Goal: Task Accomplishment & Management: Use online tool/utility

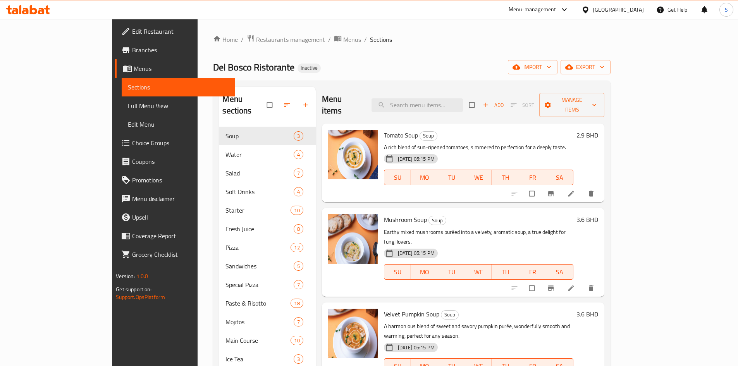
click at [629, 9] on div "[GEOGRAPHIC_DATA]" at bounding box center [618, 9] width 51 height 9
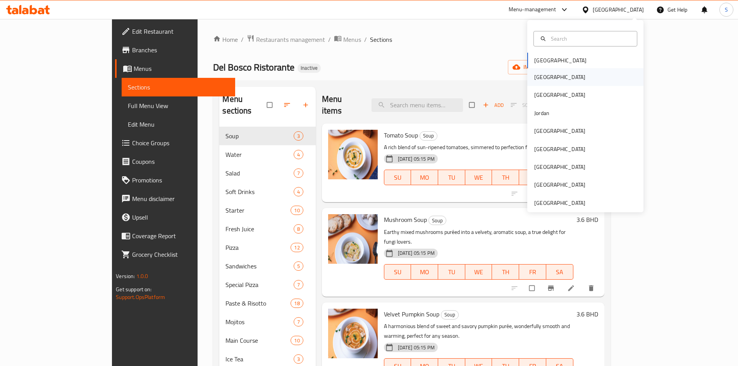
click at [546, 77] on div "[GEOGRAPHIC_DATA]" at bounding box center [560, 77] width 64 height 18
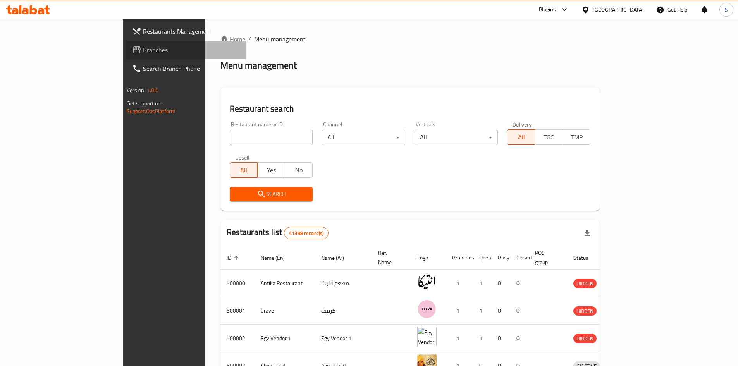
click at [143, 54] on span "Branches" at bounding box center [191, 49] width 97 height 9
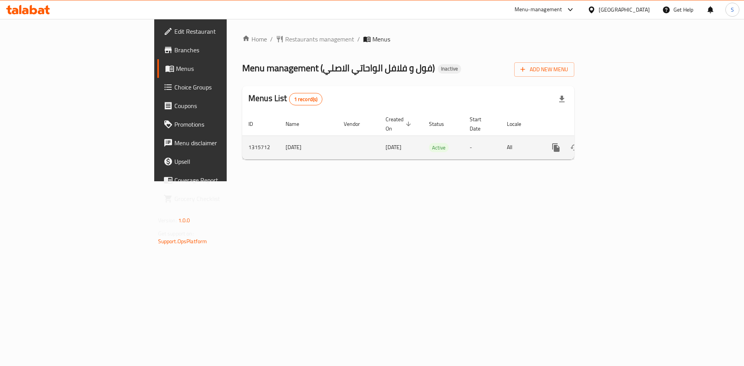
click at [616, 143] on icon "enhanced table" at bounding box center [611, 147] width 9 height 9
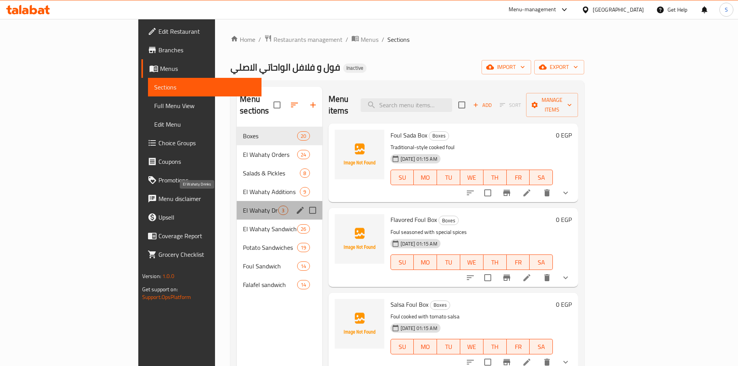
click at [243, 206] on span "El Wahaty Drinks" at bounding box center [260, 210] width 35 height 9
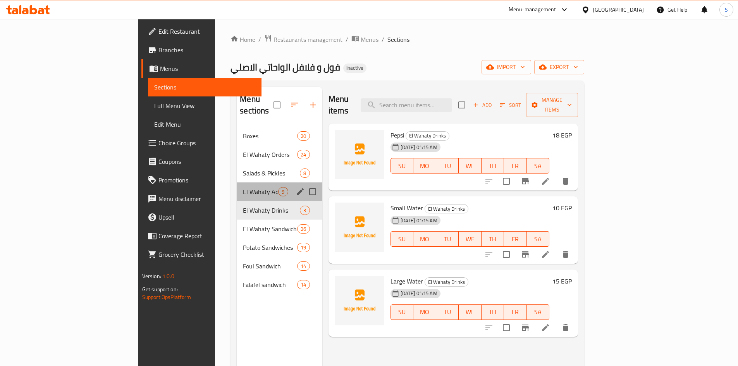
click at [237, 183] on div "El Wahaty Additions 9" at bounding box center [279, 192] width 85 height 19
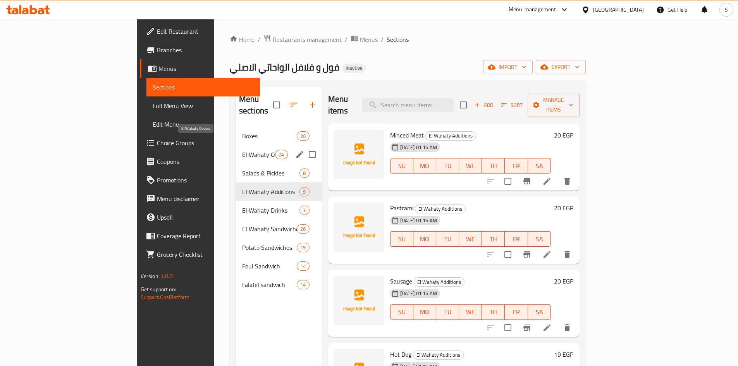
click at [242, 150] on span "El Wahaty Orders" at bounding box center [258, 154] width 33 height 9
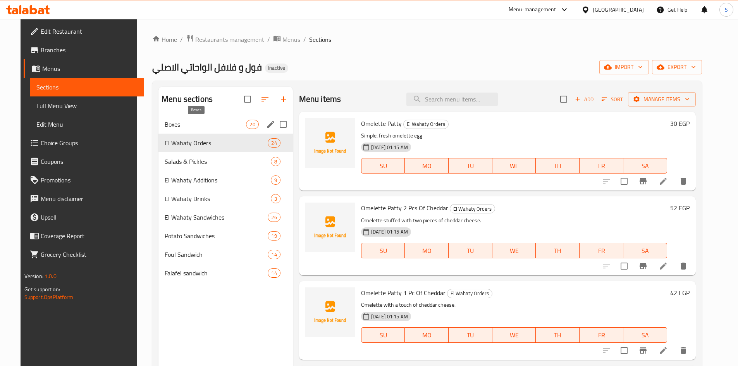
click at [202, 124] on span "Boxes" at bounding box center [205, 124] width 81 height 9
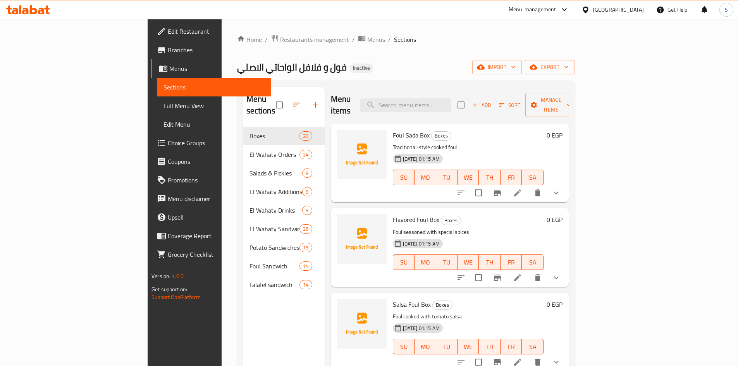
click at [593, 6] on div at bounding box center [587, 9] width 11 height 9
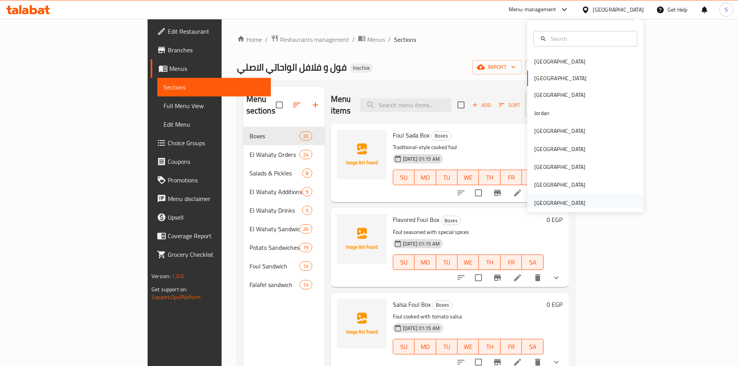
click at [553, 196] on div "United Arab Emirates" at bounding box center [560, 203] width 64 height 18
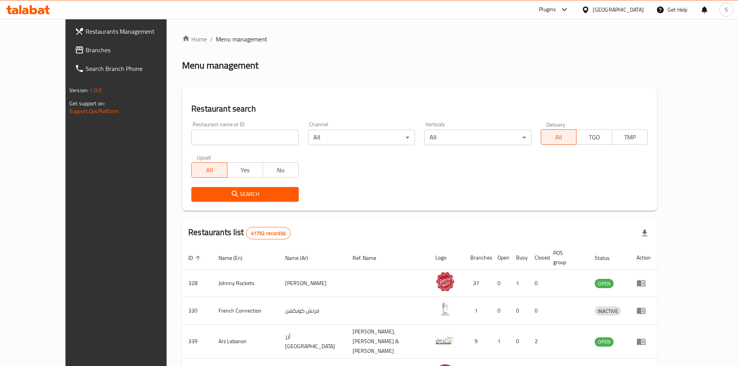
click at [87, 48] on span "Branches" at bounding box center [134, 49] width 97 height 9
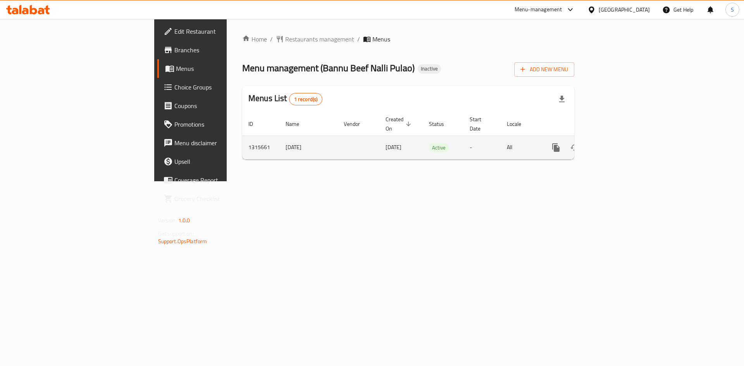
click at [616, 143] on icon "enhanced table" at bounding box center [611, 147] width 9 height 9
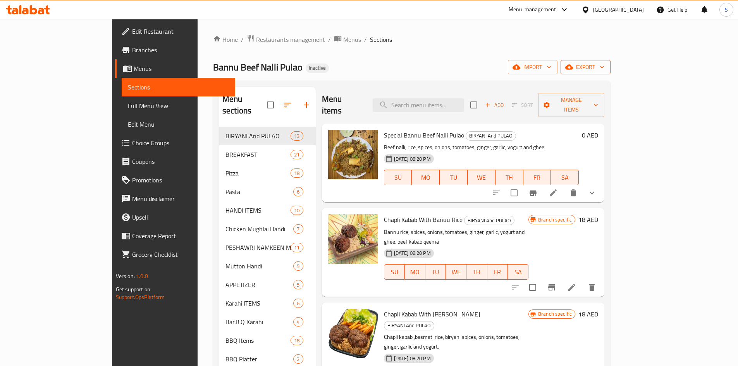
click at [604, 67] on span "export" at bounding box center [586, 67] width 38 height 10
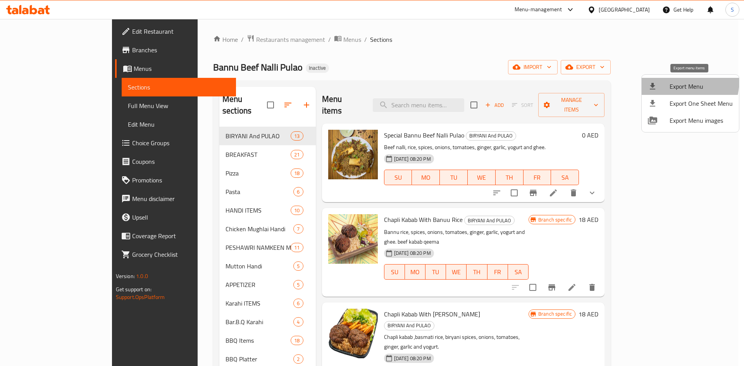
click at [662, 79] on li "Export Menu" at bounding box center [690, 86] width 97 height 17
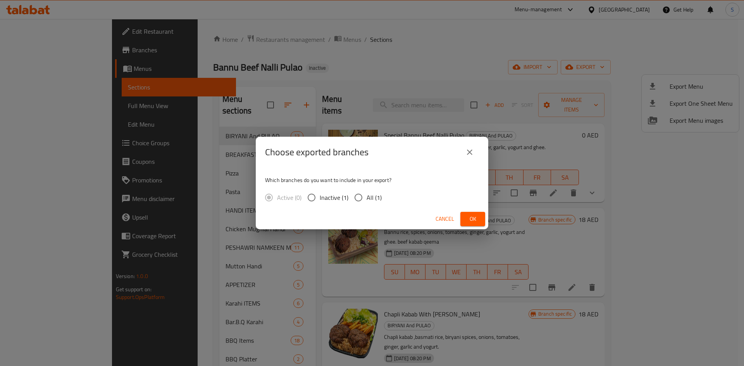
click at [367, 199] on span "All (1)" at bounding box center [374, 197] width 15 height 9
click at [367, 199] on input "All (1)" at bounding box center [358, 197] width 16 height 16
radio input "true"
click at [479, 216] on span "Ok" at bounding box center [473, 219] width 12 height 10
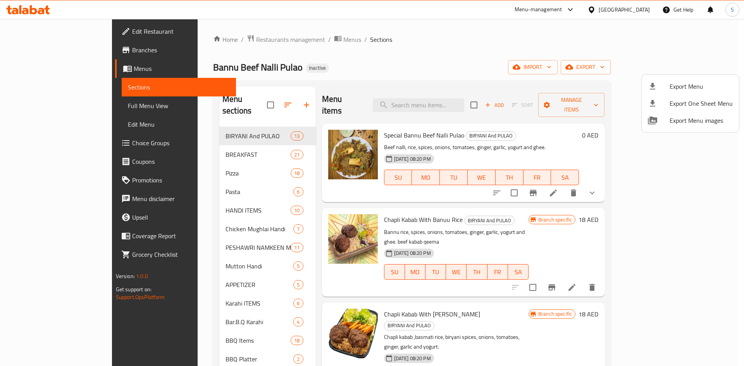
click at [638, 8] on div at bounding box center [372, 183] width 744 height 366
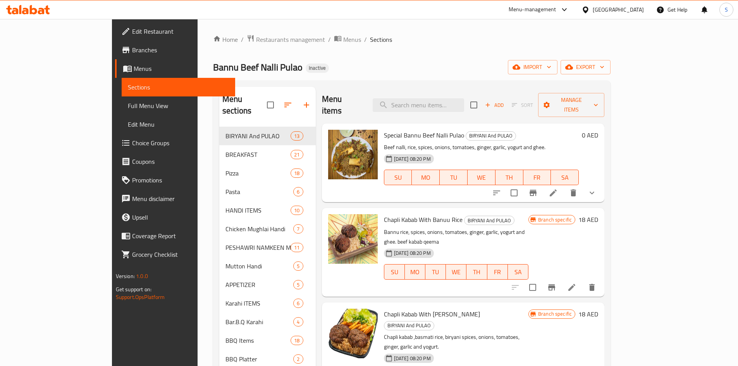
click at [622, 12] on div "United Arab Emirates" at bounding box center [618, 9] width 51 height 9
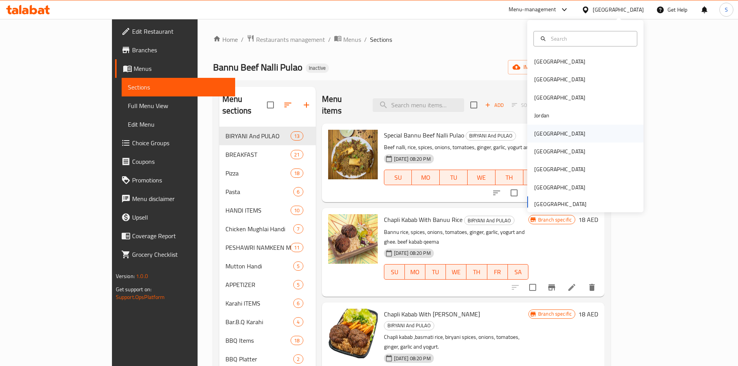
click at [544, 133] on div "[GEOGRAPHIC_DATA]" at bounding box center [559, 133] width 51 height 9
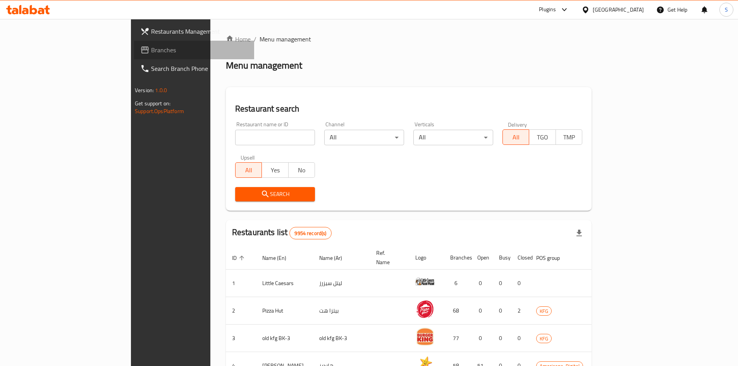
click at [151, 45] on span "Branches" at bounding box center [199, 49] width 97 height 9
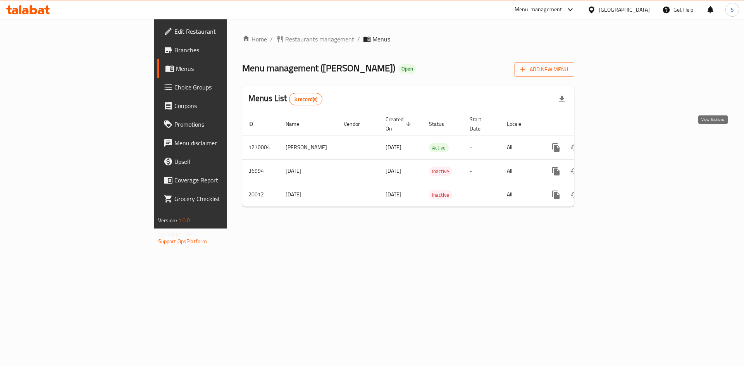
click at [616, 143] on icon "enhanced table" at bounding box center [611, 147] width 9 height 9
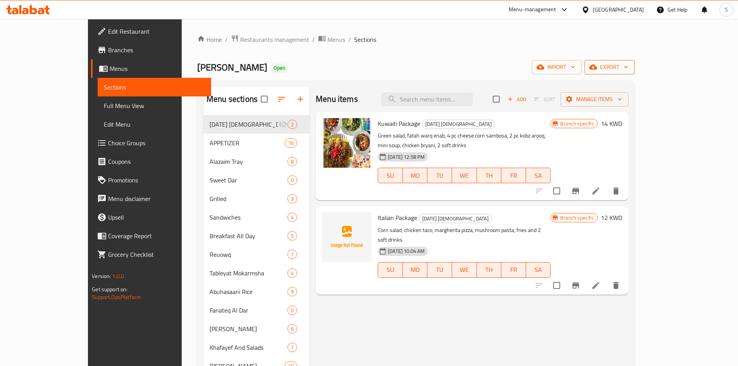
click at [629, 68] on span "export" at bounding box center [610, 67] width 38 height 10
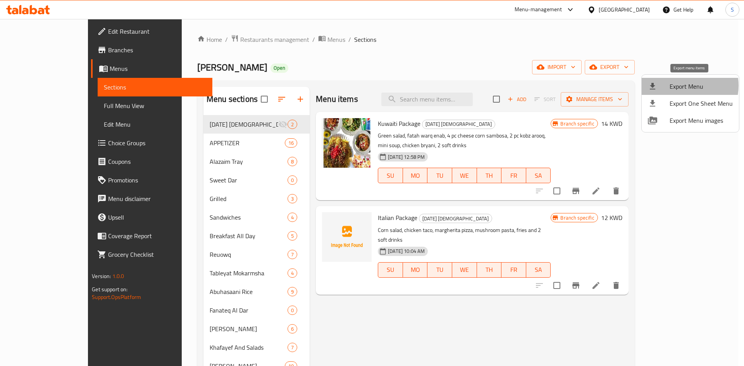
click at [681, 86] on span "Export Menu" at bounding box center [701, 86] width 63 height 9
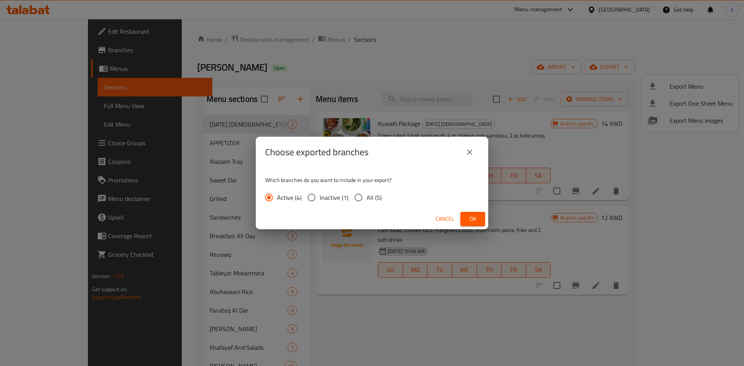
click at [359, 196] on input "All (5)" at bounding box center [358, 197] width 16 height 16
radio input "true"
click at [483, 220] on button "Ok" at bounding box center [472, 219] width 25 height 14
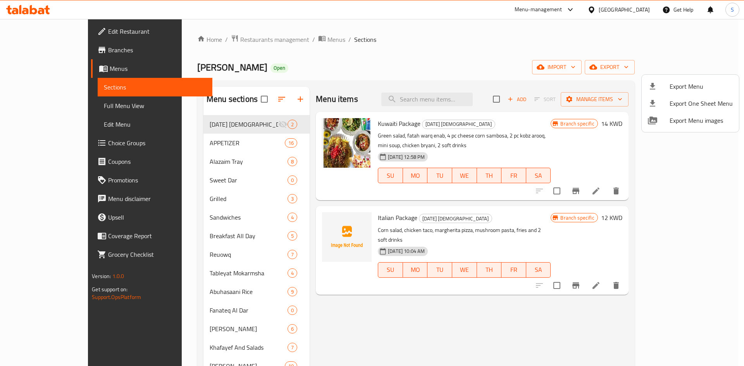
click at [66, 75] on div at bounding box center [372, 183] width 744 height 366
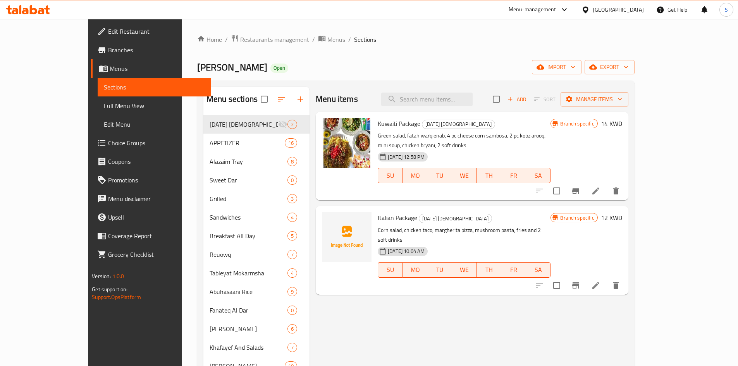
click at [91, 75] on link "Menus" at bounding box center [151, 68] width 120 height 19
